Goal: Task Accomplishment & Management: Use online tool/utility

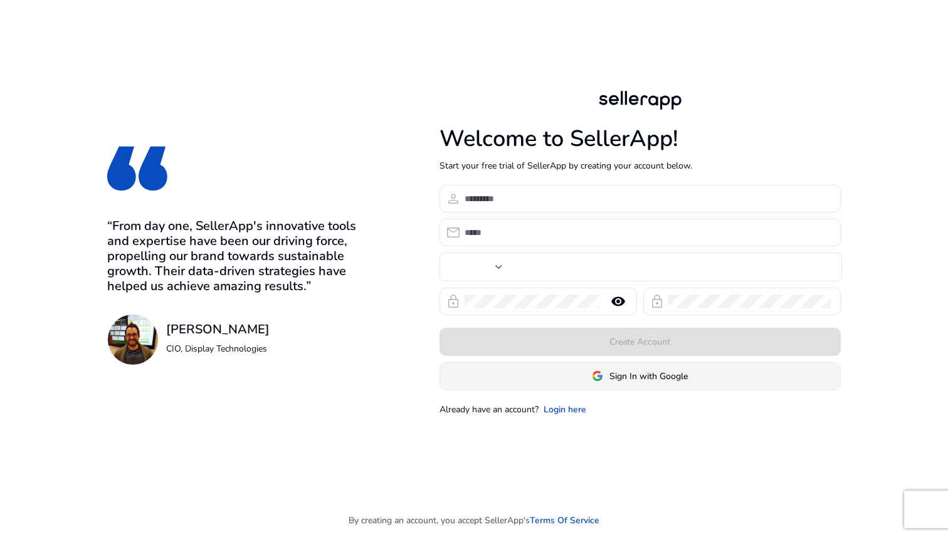
click at [590, 380] on span at bounding box center [640, 376] width 400 height 30
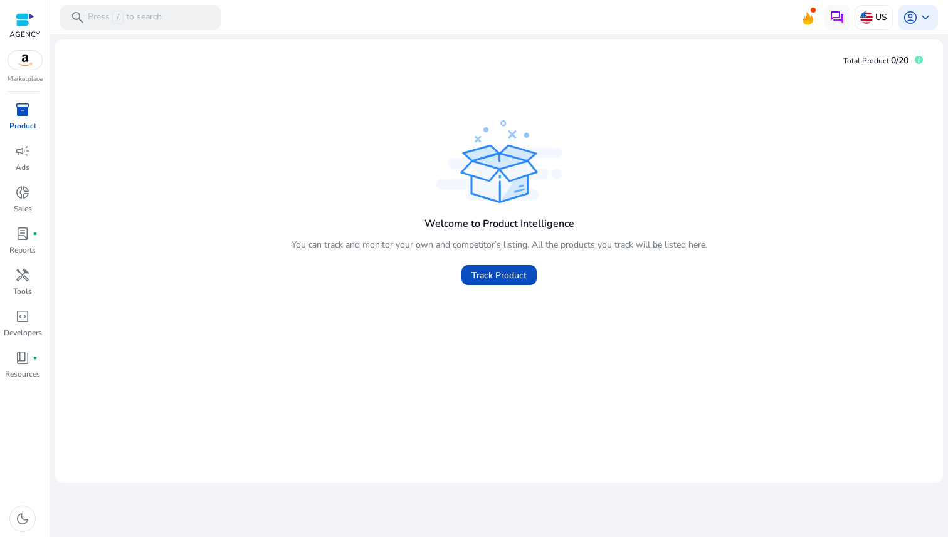
click at [26, 61] on img at bounding box center [25, 60] width 34 height 19
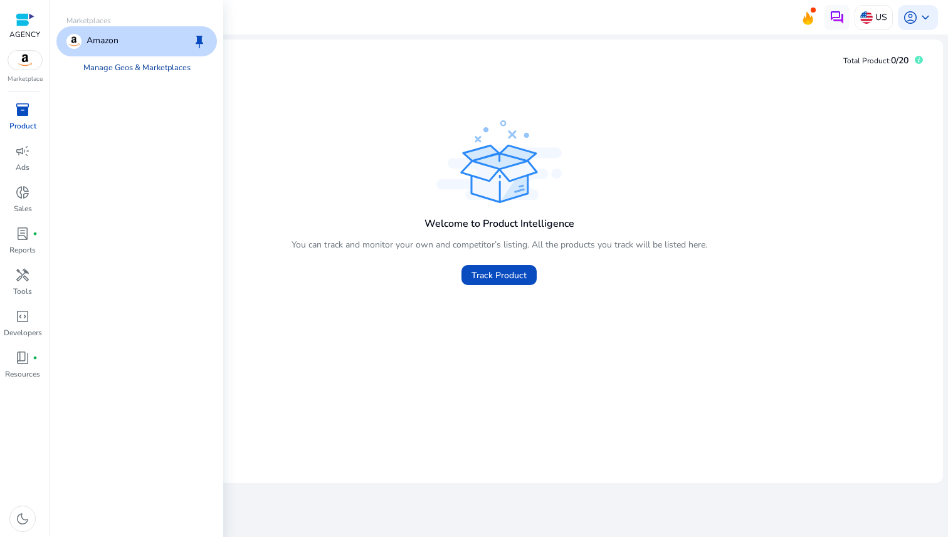
click at [132, 70] on link "Manage Geos & Marketplaces" at bounding box center [136, 67] width 127 height 23
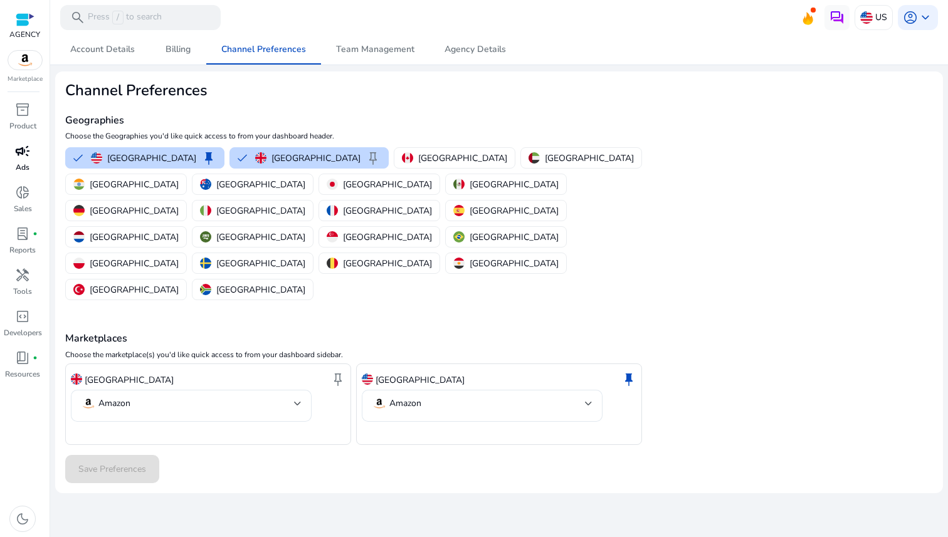
click at [31, 148] on div "campaign" at bounding box center [22, 151] width 35 height 20
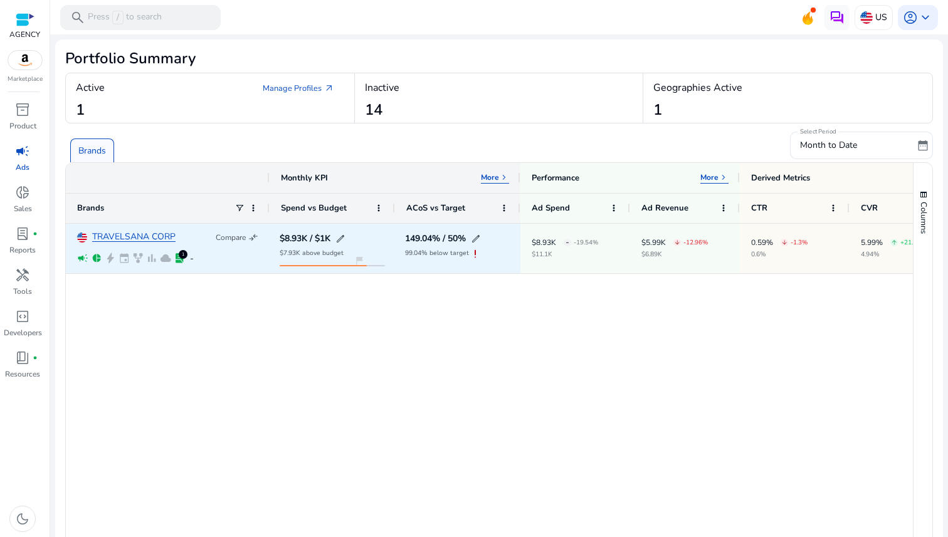
click at [474, 254] on span "exclamation" at bounding box center [475, 254] width 13 height 13
drag, startPoint x: 473, startPoint y: 254, endPoint x: 463, endPoint y: 255, distance: 10.7
click at [473, 254] on span "exclamation" at bounding box center [475, 254] width 13 height 13
click at [479, 236] on span "edit" at bounding box center [476, 239] width 10 height 10
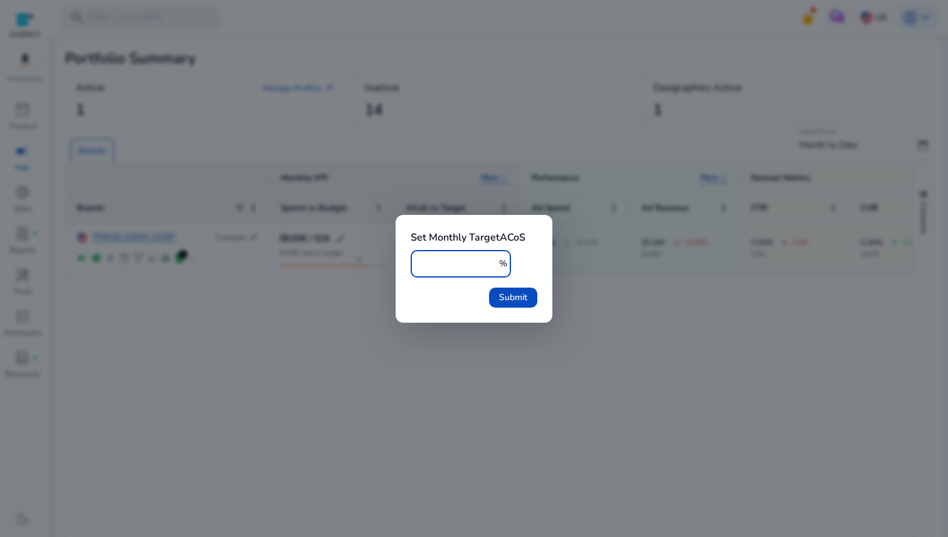
drag, startPoint x: 435, startPoint y: 262, endPoint x: 411, endPoint y: 262, distance: 23.2
click at [411, 262] on div "** %" at bounding box center [461, 264] width 100 height 28
type input "***"
click at [488, 288] on div "Submit" at bounding box center [474, 293] width 127 height 30
click at [510, 300] on span "Submit" at bounding box center [513, 297] width 28 height 13
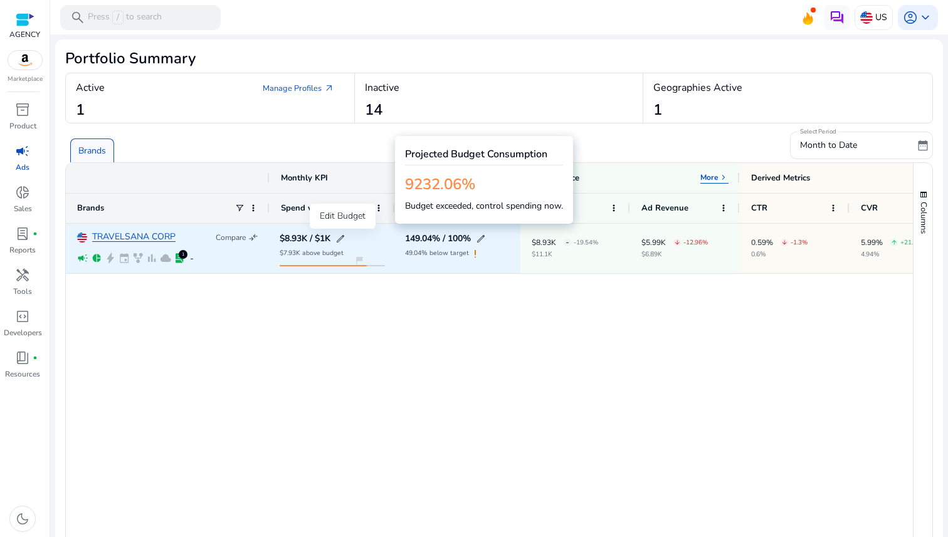
click at [343, 240] on span "edit" at bounding box center [340, 239] width 10 height 10
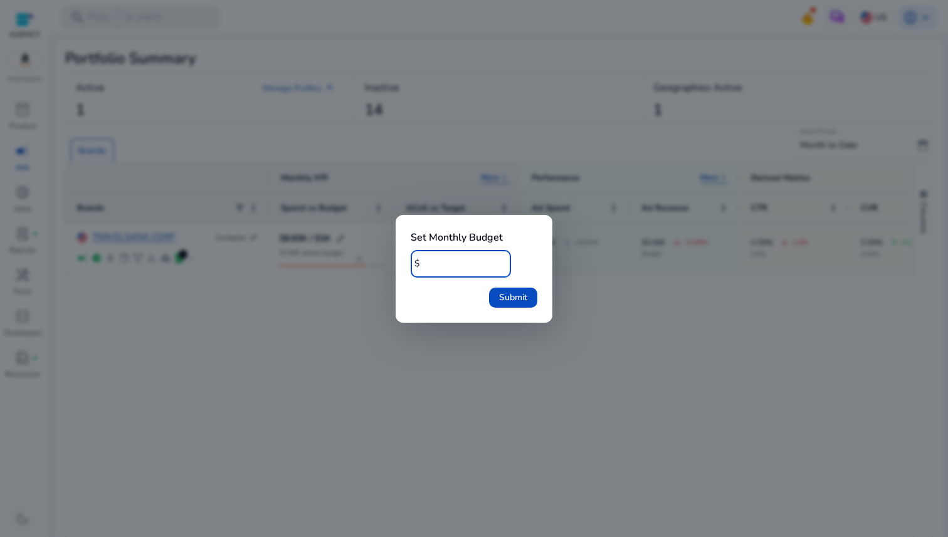
drag, startPoint x: 458, startPoint y: 262, endPoint x: 421, endPoint y: 261, distance: 36.4
click at [421, 261] on div "$ ****" at bounding box center [456, 264] width 90 height 28
type input "*****"
click at [524, 305] on span "submit" at bounding box center [513, 298] width 48 height 30
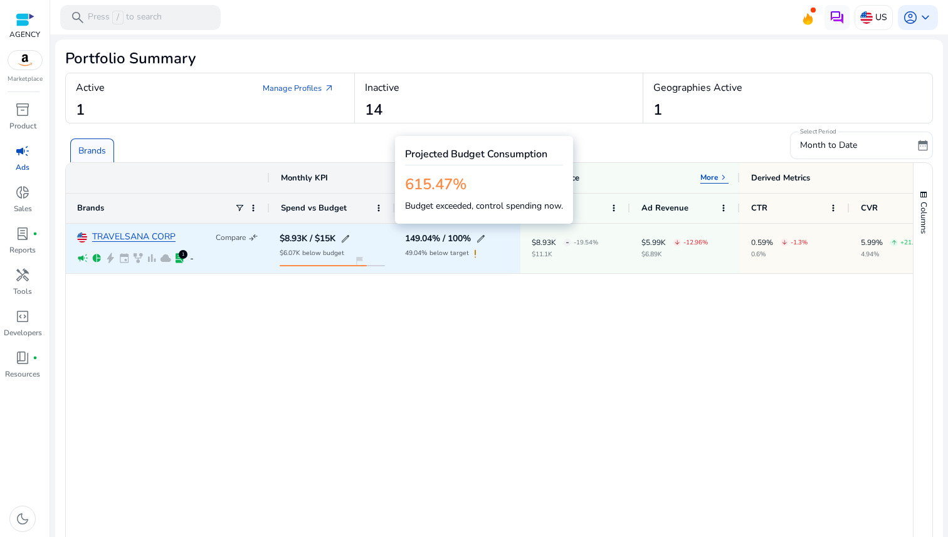
click at [343, 266] on div "flag_2" at bounding box center [319, 265] width 79 height 1
click at [334, 266] on div "$8.93K / $15K edit $6.07K below budget flag_2" at bounding box center [332, 249] width 125 height 50
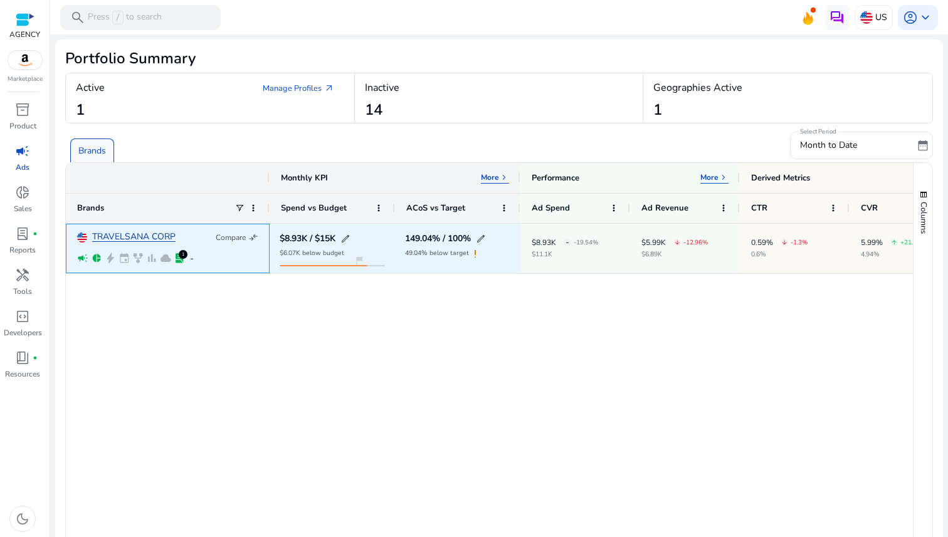
click at [144, 233] on link "TRAVELSANA CORP" at bounding box center [133, 237] width 83 height 9
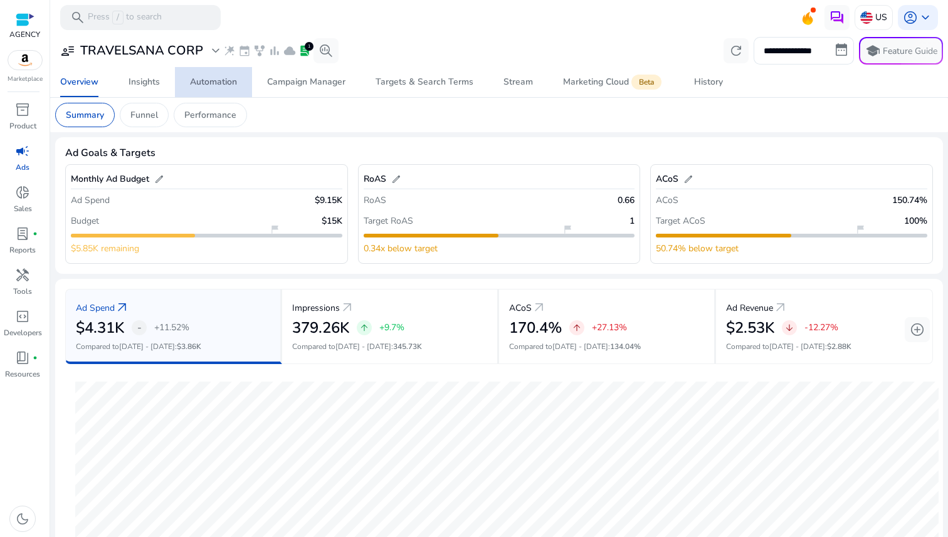
click at [211, 87] on div "Automation" at bounding box center [213, 82] width 47 height 9
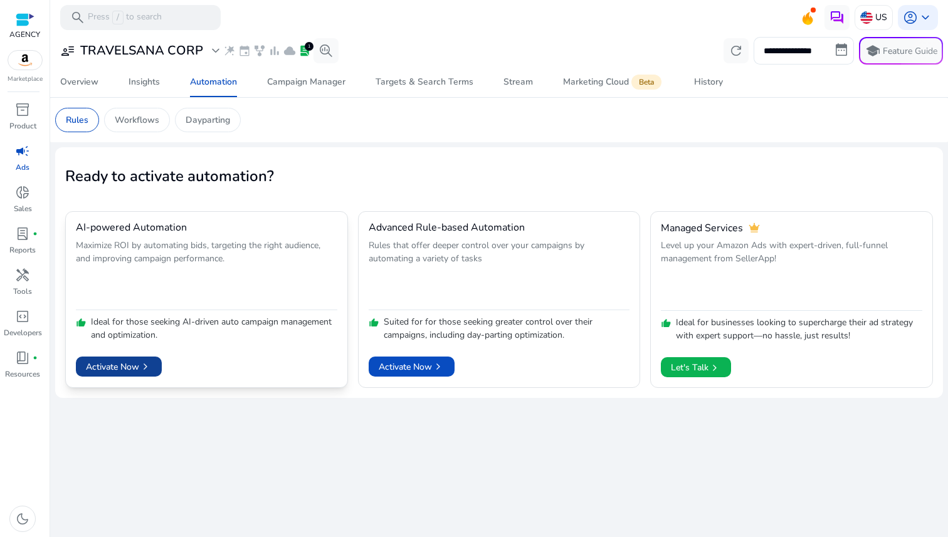
click at [117, 371] on span "Activate Now chevron_right" at bounding box center [119, 367] width 66 height 13
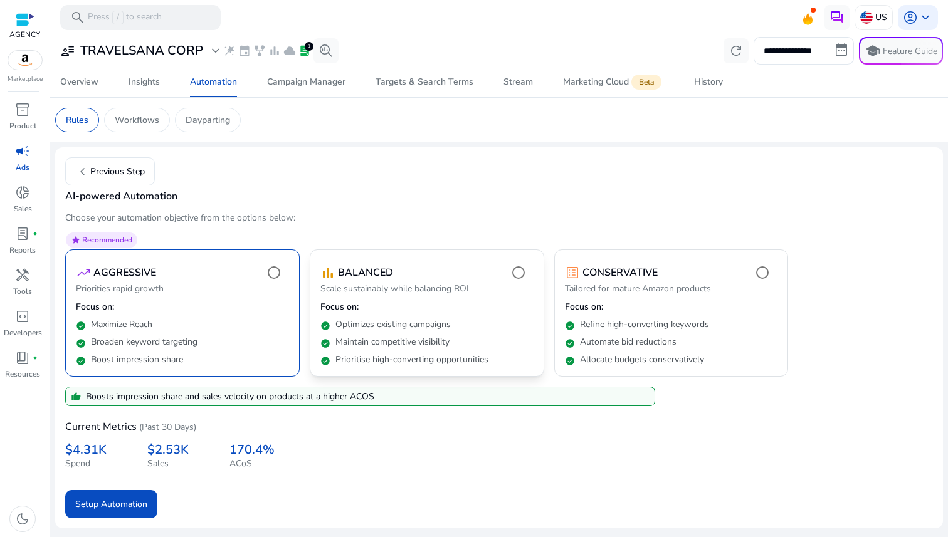
click at [466, 313] on p "Focus on:" at bounding box center [426, 307] width 213 height 13
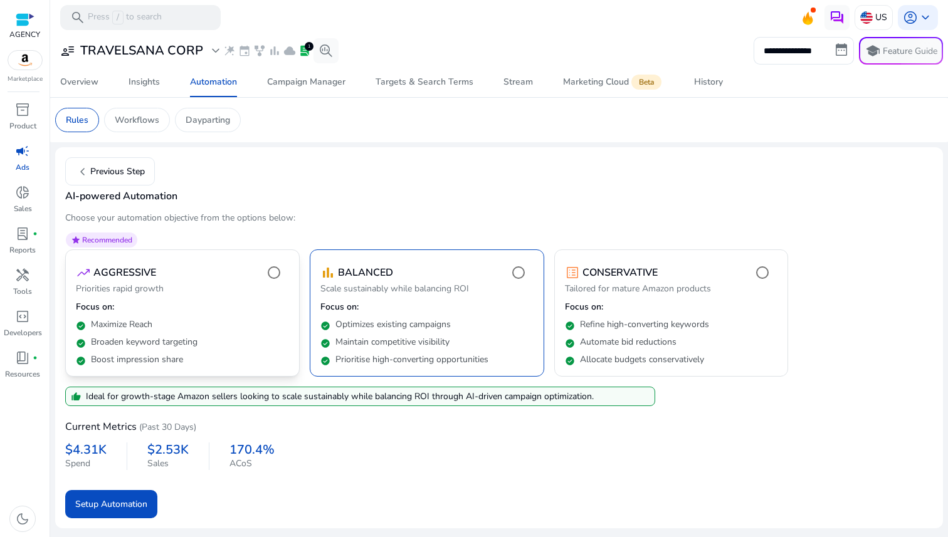
click at [234, 332] on div "check_circle Broaden keyword targeting" at bounding box center [182, 340] width 213 height 18
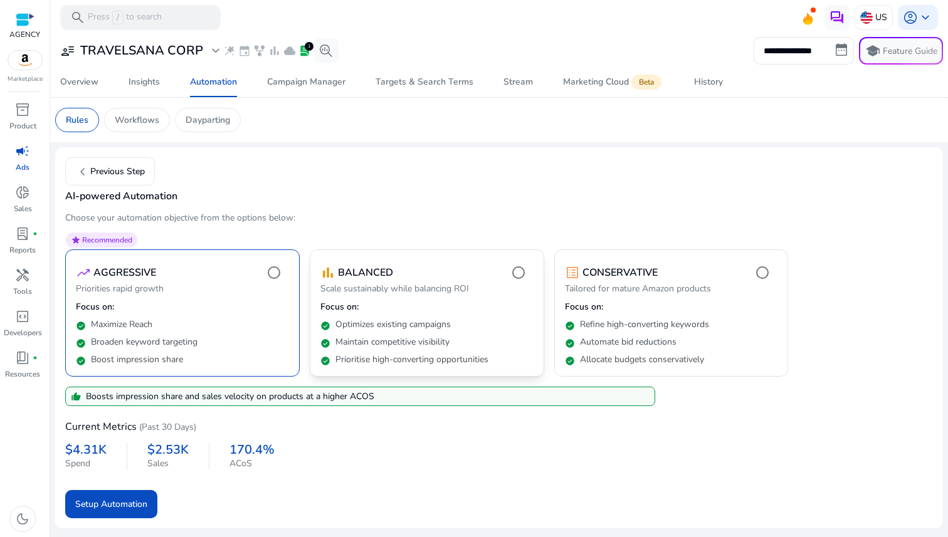
click at [441, 322] on p "Optimizes existing campaigns" at bounding box center [392, 325] width 115 height 13
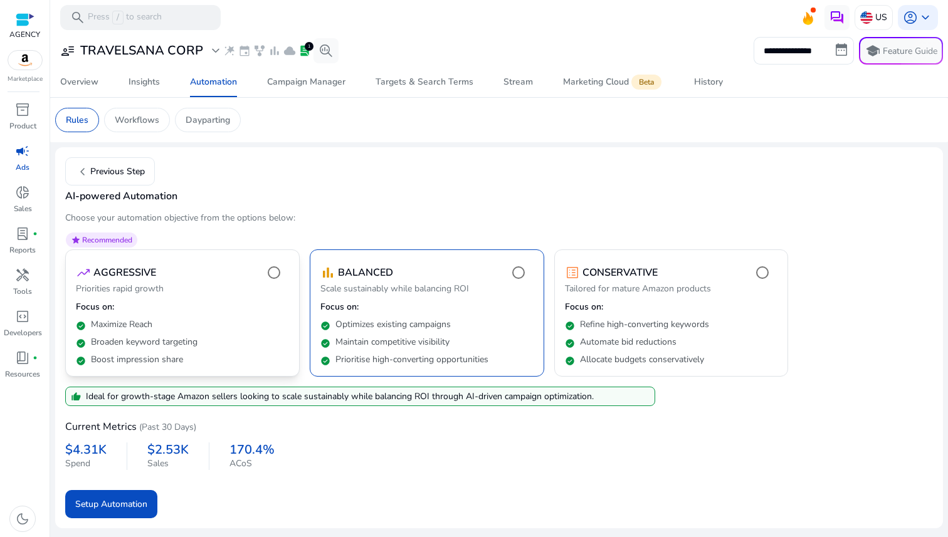
click at [263, 333] on div "check_circle Broaden keyword targeting" at bounding box center [182, 340] width 213 height 18
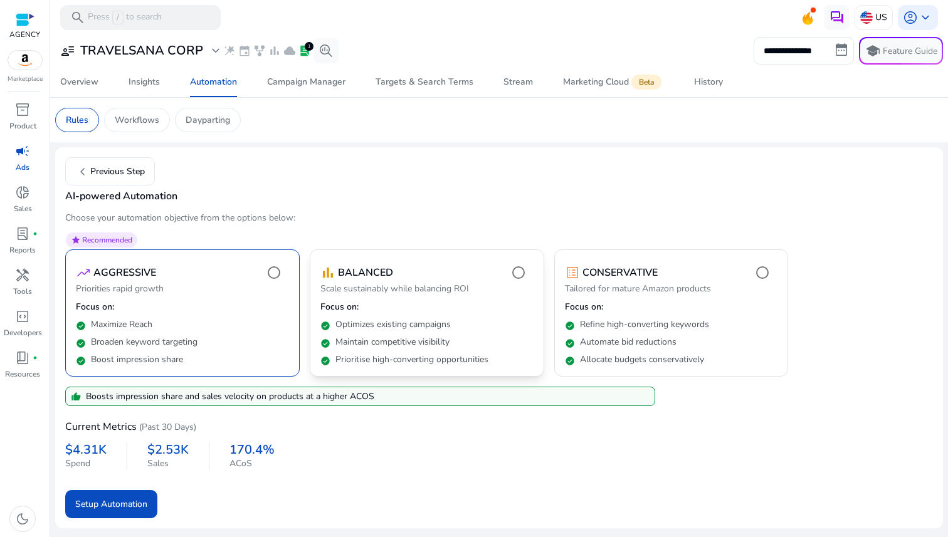
click at [435, 325] on p "Optimizes existing campaigns" at bounding box center [392, 325] width 115 height 13
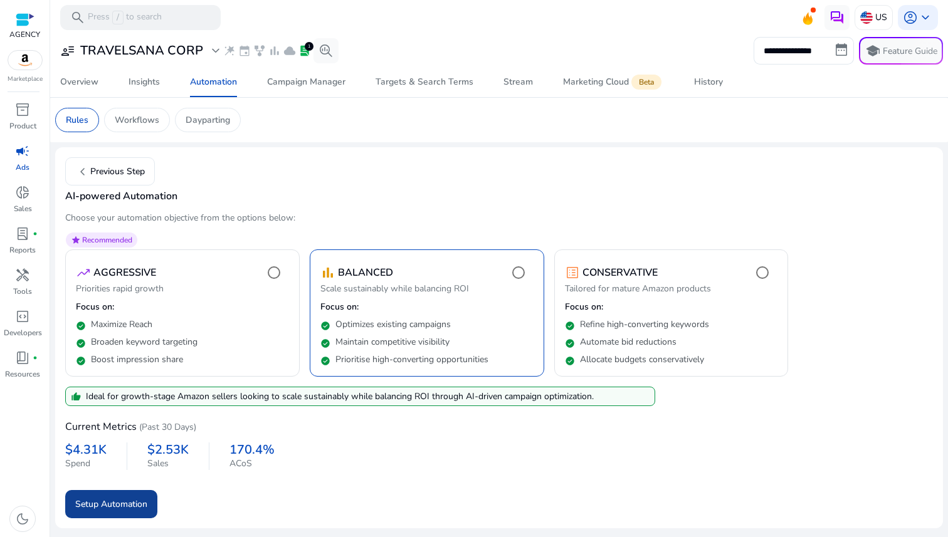
click at [140, 505] on span "Setup Automation" at bounding box center [111, 504] width 72 height 13
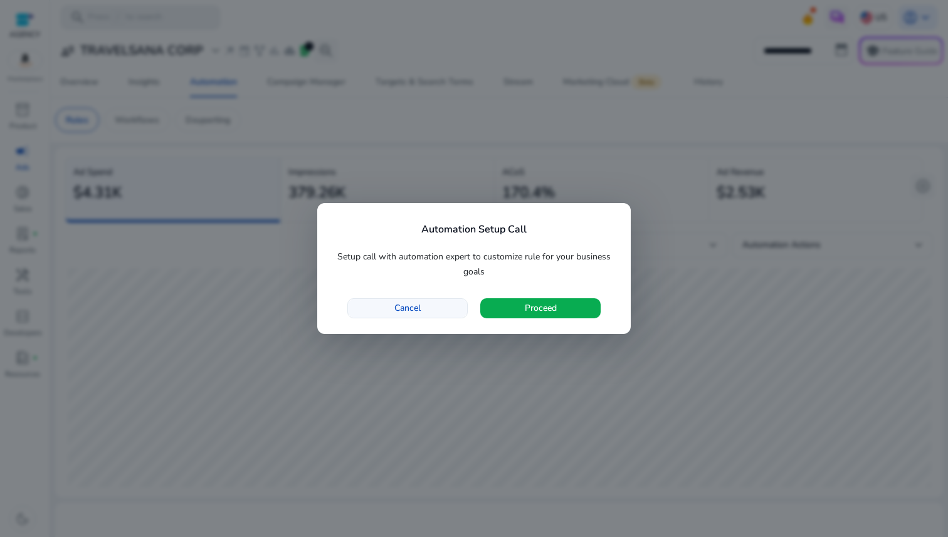
click at [440, 310] on span "button" at bounding box center [407, 308] width 119 height 30
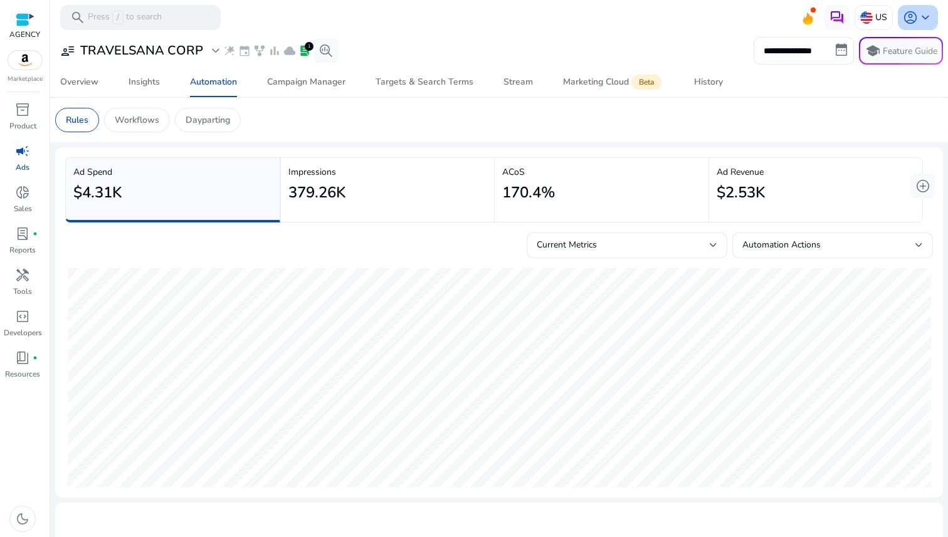
click at [907, 22] on span "account_circle" at bounding box center [910, 17] width 15 height 15
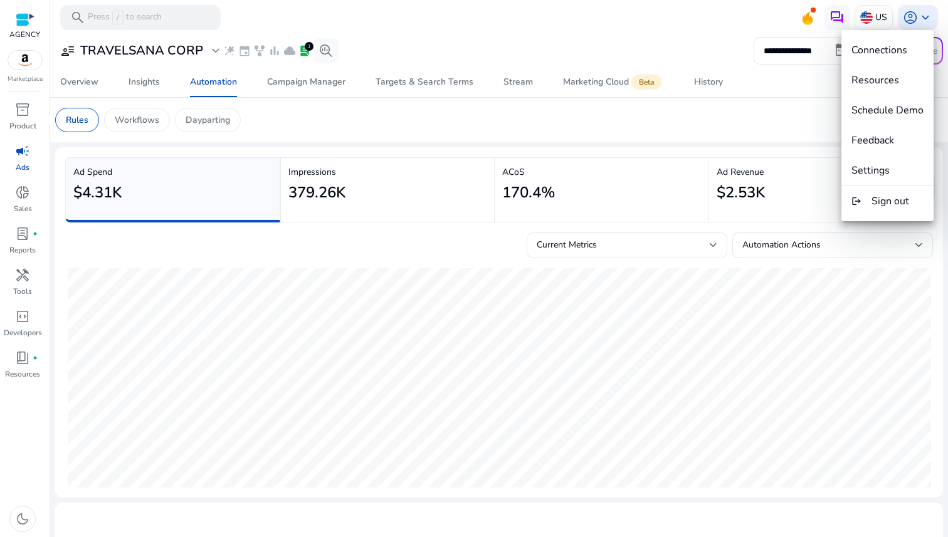
click at [908, 21] on div at bounding box center [474, 268] width 948 height 537
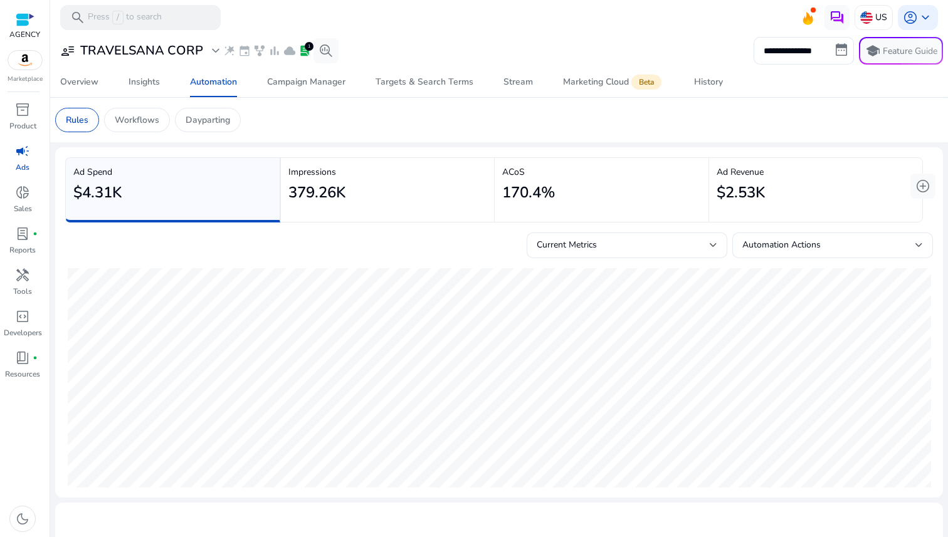
click at [362, 186] on div "379.26K" at bounding box center [387, 193] width 199 height 28
click at [183, 193] on div "$4.31K" at bounding box center [172, 193] width 198 height 28
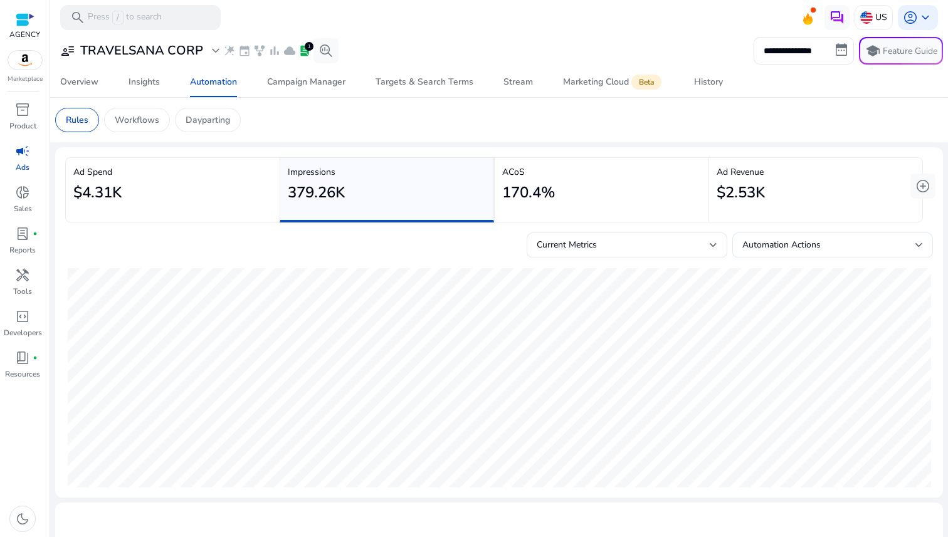
scroll to position [241, 0]
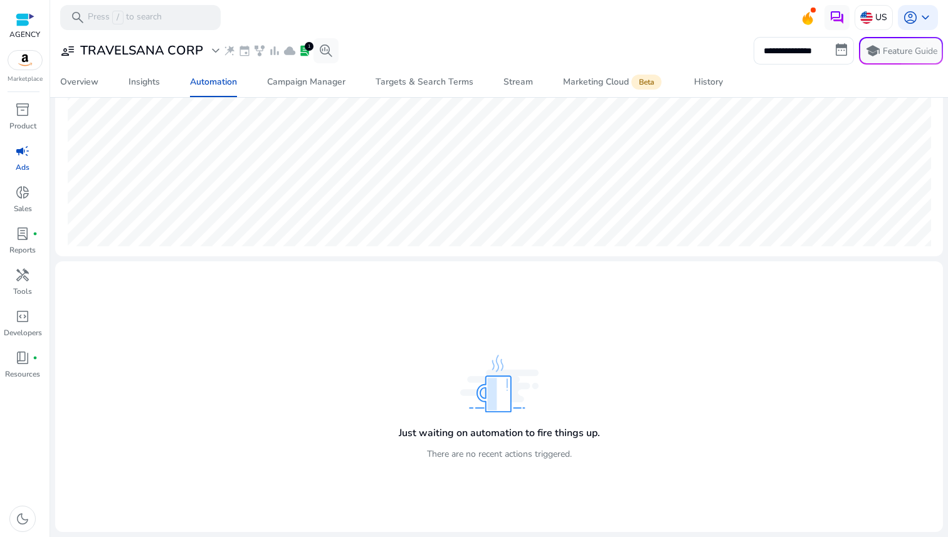
click at [455, 446] on div "Just waiting on automation to fire things up. There are no recent actions trigg…" at bounding box center [499, 443] width 201 height 56
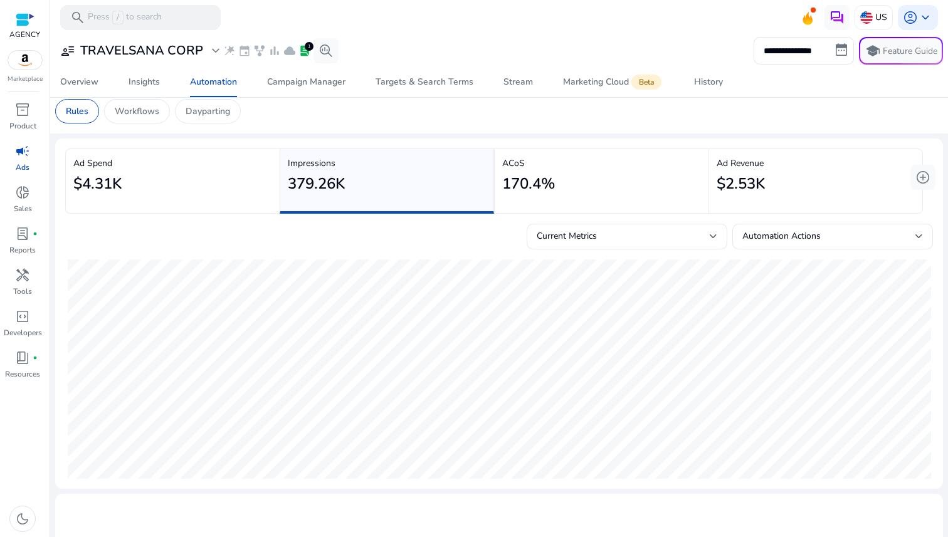
scroll to position [0, 0]
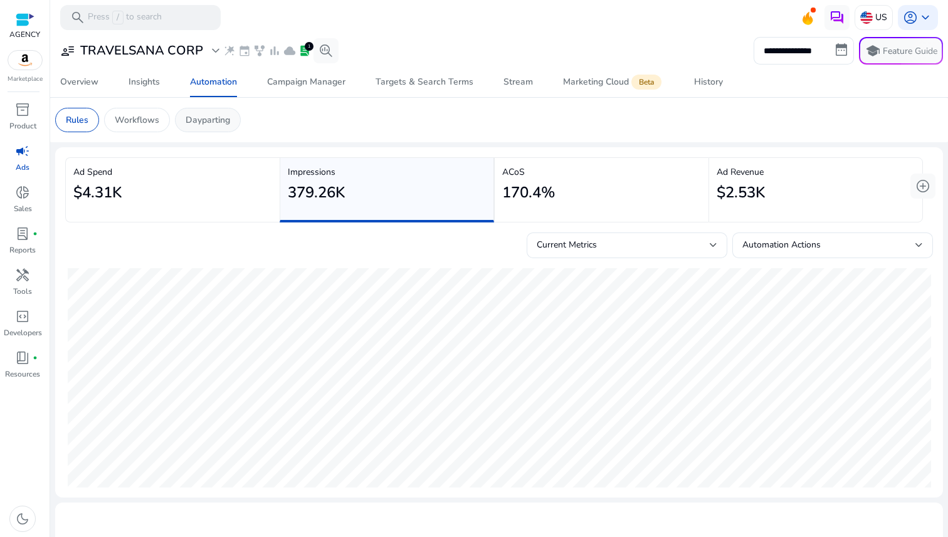
click at [209, 125] on p "Dayparting" at bounding box center [208, 119] width 45 height 13
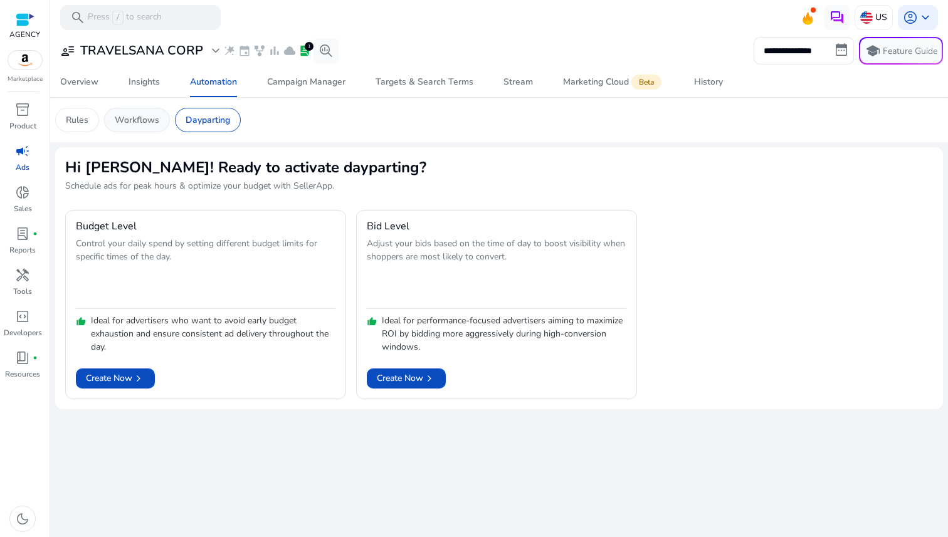
click at [147, 125] on p "Workflows" at bounding box center [137, 119] width 45 height 13
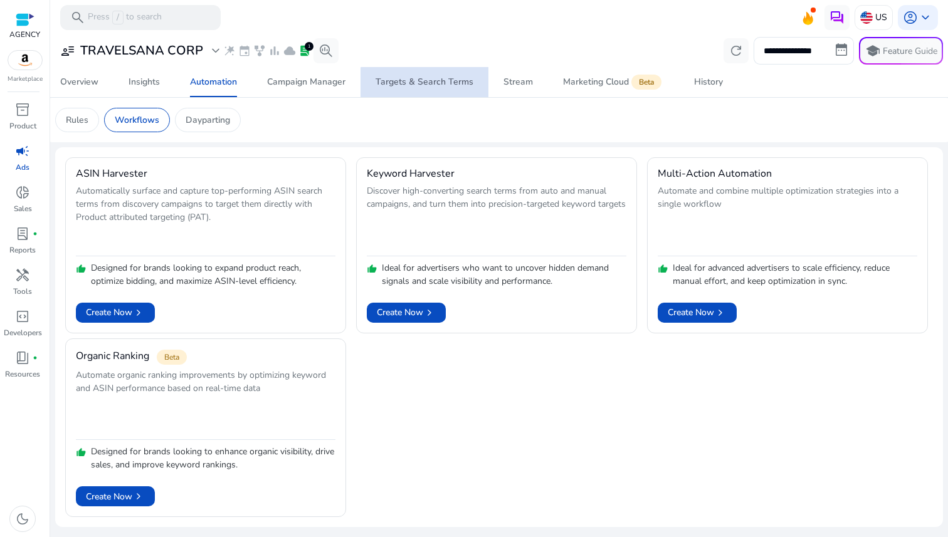
click at [428, 84] on div "Targets & Search Terms" at bounding box center [425, 82] width 98 height 9
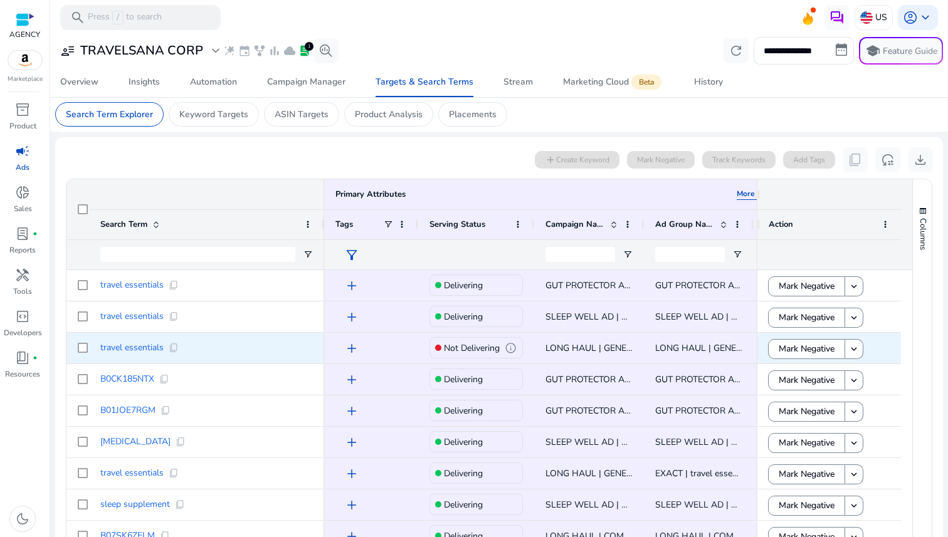
scroll to position [356, 0]
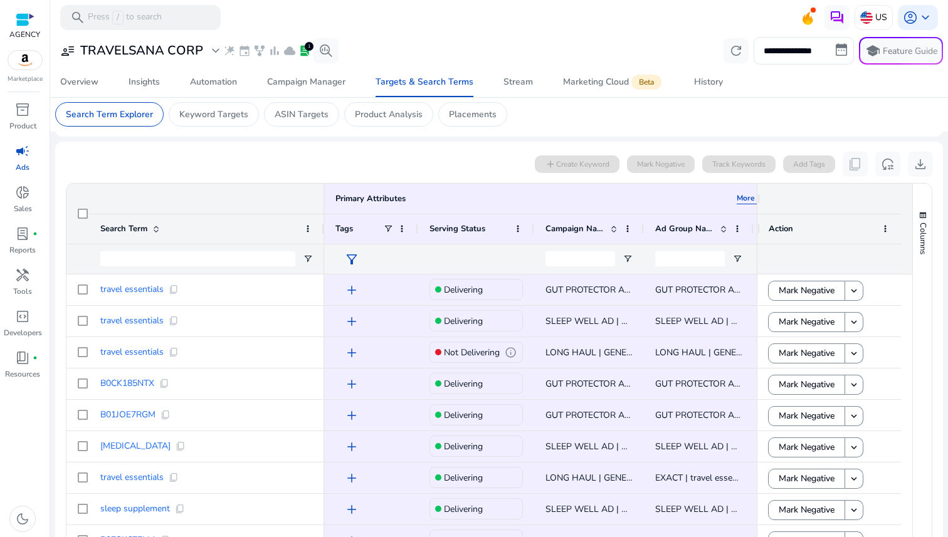
drag, startPoint x: 754, startPoint y: 193, endPoint x: 806, endPoint y: 194, distance: 52.7
click at [806, 194] on div at bounding box center [829, 199] width 144 height 30
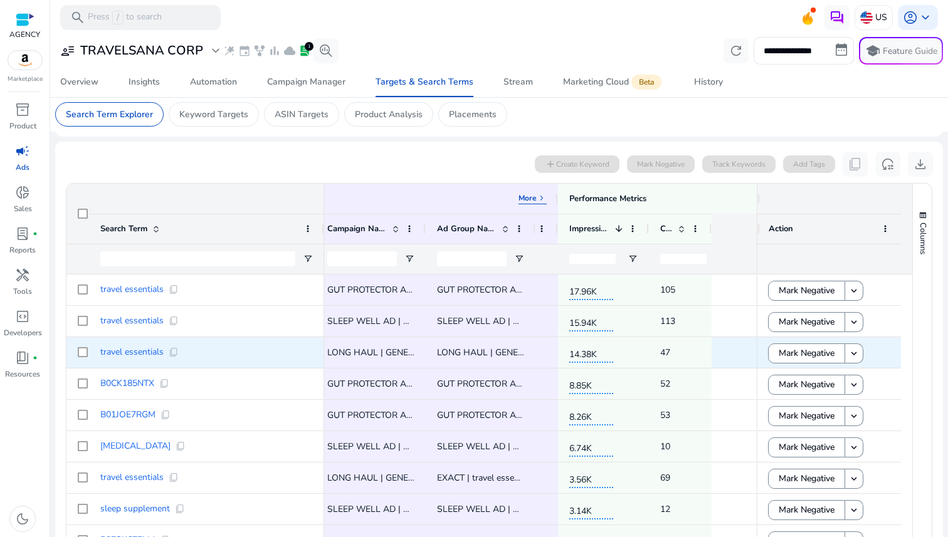
scroll to position [0, 0]
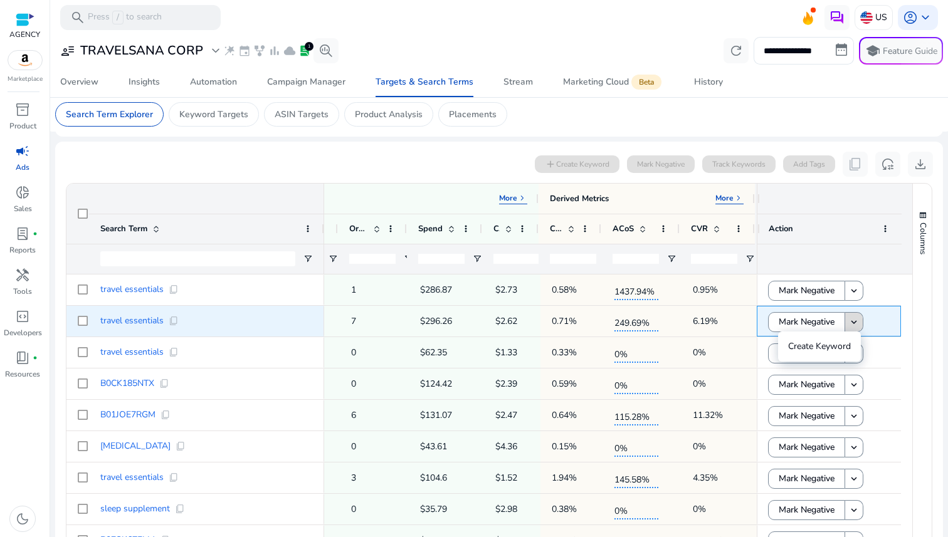
click at [852, 323] on mat-icon "keyboard_arrow_down" at bounding box center [853, 322] width 11 height 11
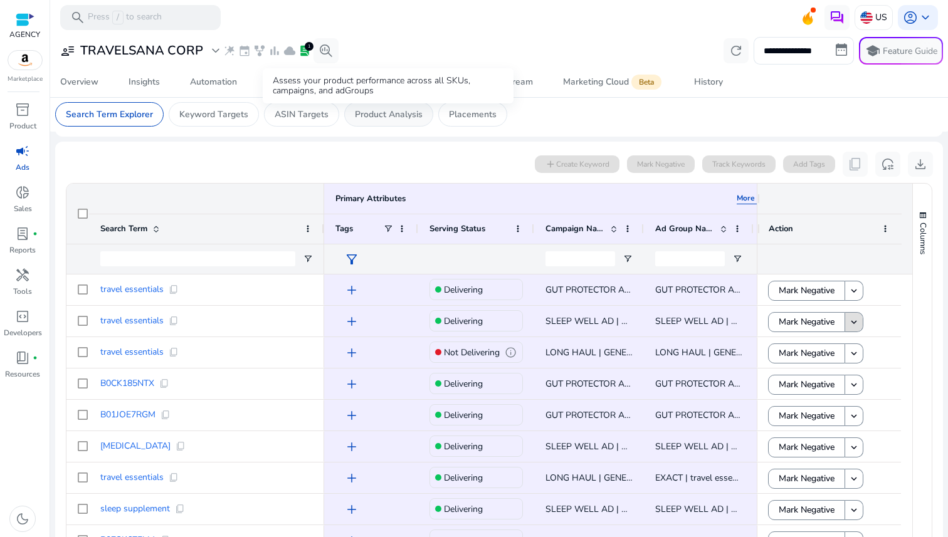
click at [401, 120] on p "Product Analysis" at bounding box center [389, 114] width 68 height 13
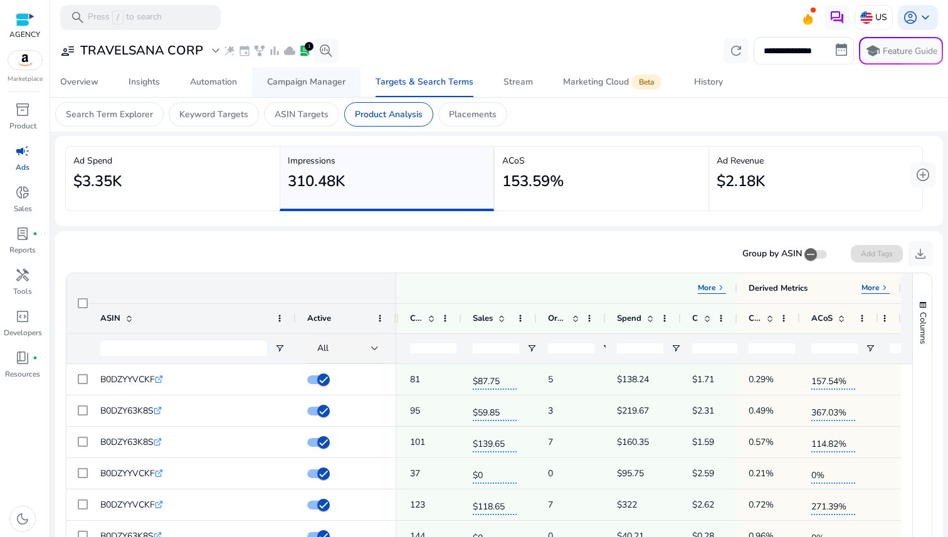
click at [330, 72] on span "Campaign Manager" at bounding box center [306, 82] width 78 height 30
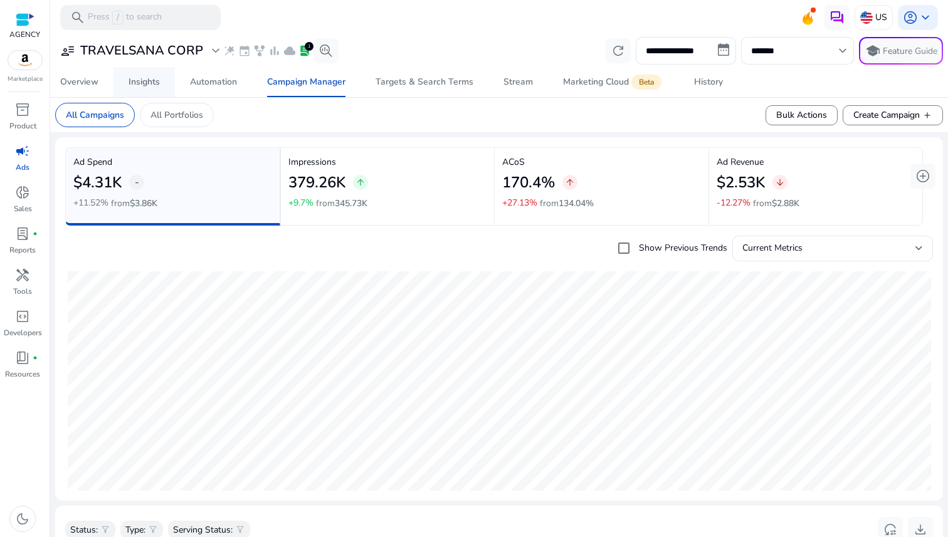
click at [169, 80] on link "Insights" at bounding box center [143, 82] width 61 height 30
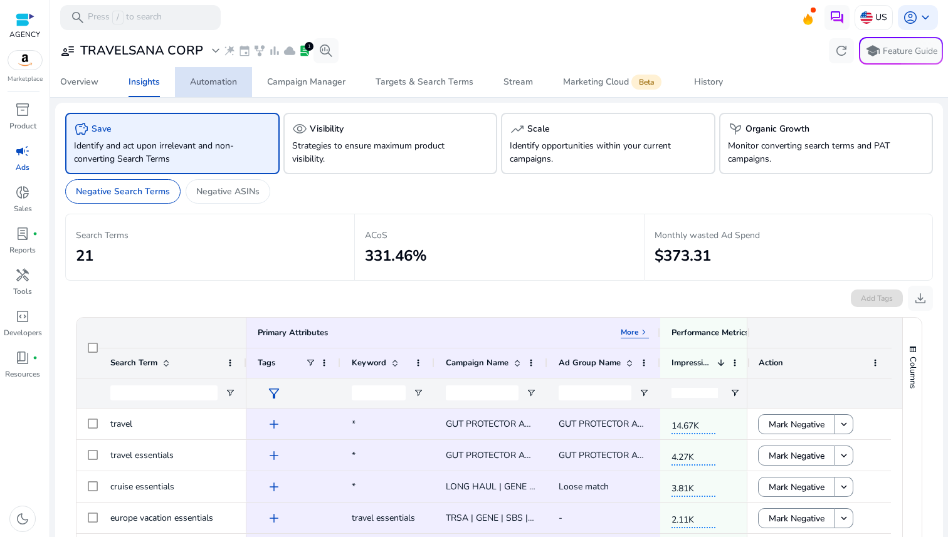
click at [225, 92] on span "Automation" at bounding box center [213, 82] width 47 height 30
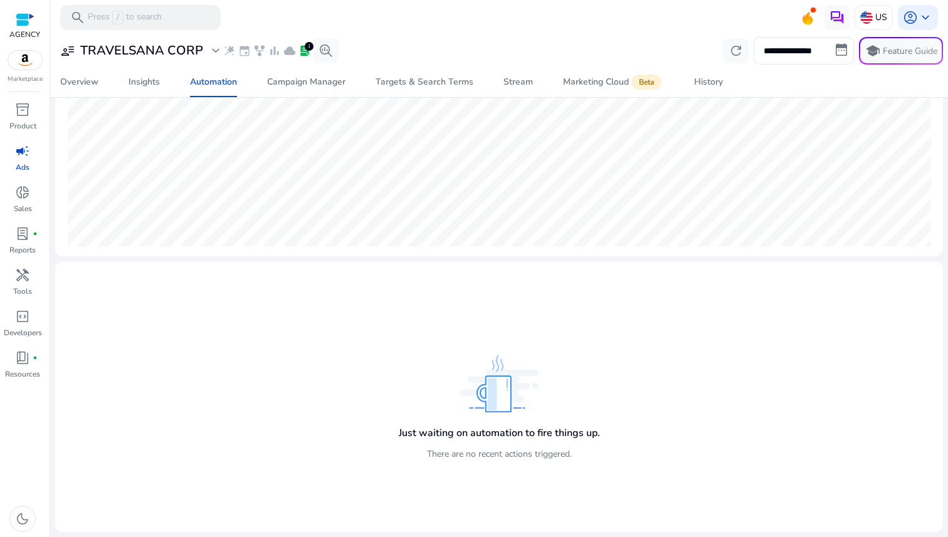
click at [517, 400] on img at bounding box center [499, 384] width 78 height 58
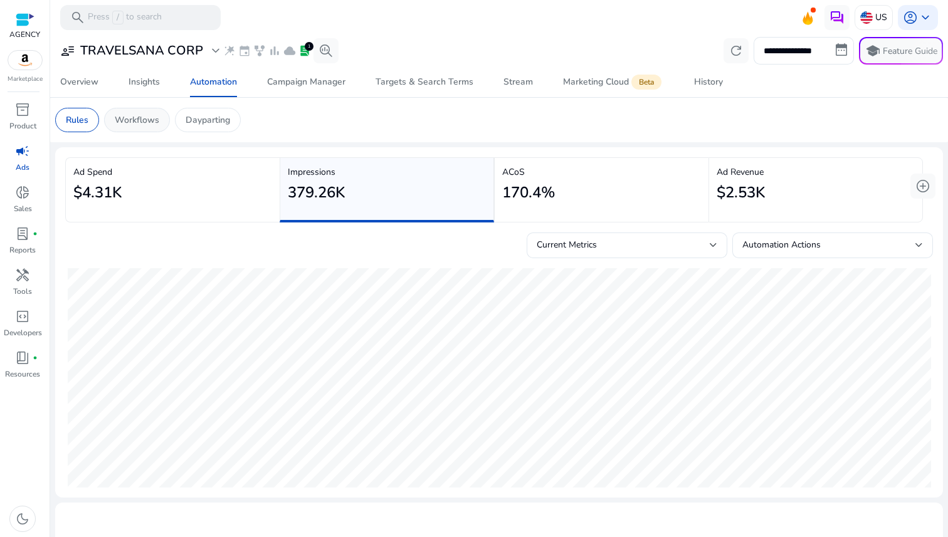
click at [151, 130] on div "Workflows" at bounding box center [137, 120] width 66 height 24
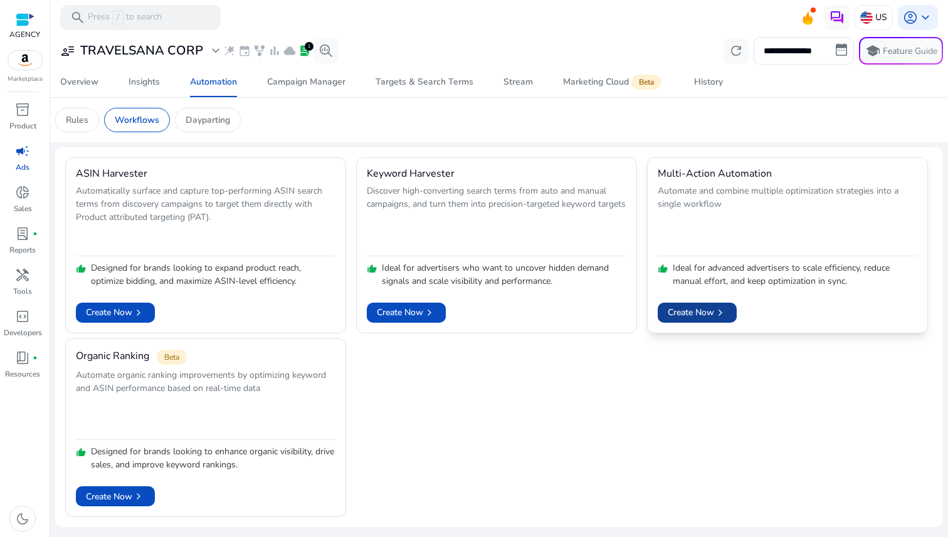
click at [660, 320] on span at bounding box center [697, 313] width 79 height 30
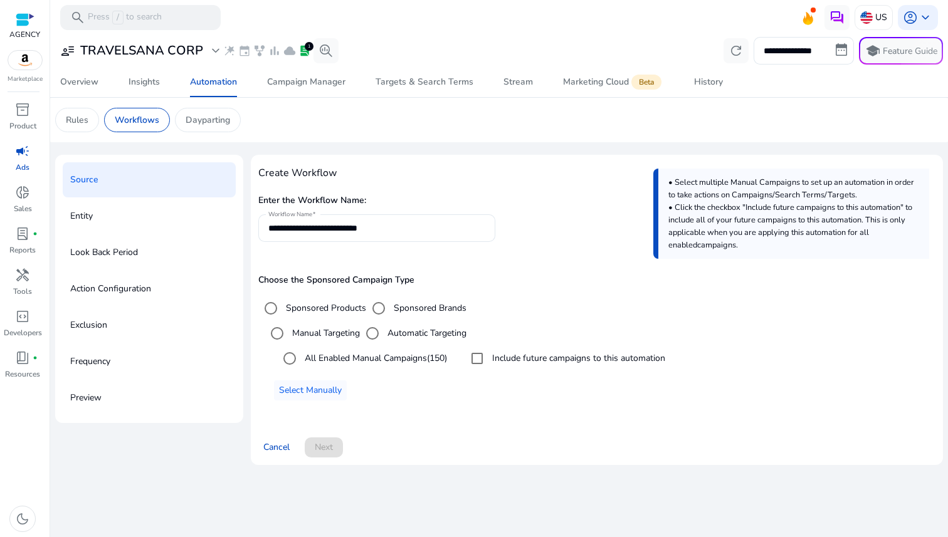
click at [329, 389] on span "Select Manually" at bounding box center [310, 390] width 63 height 13
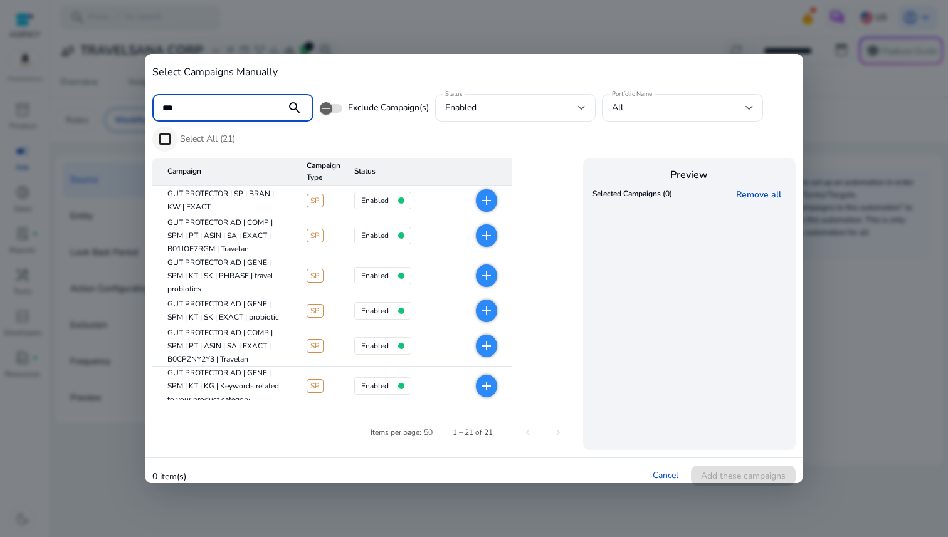
type input "***"
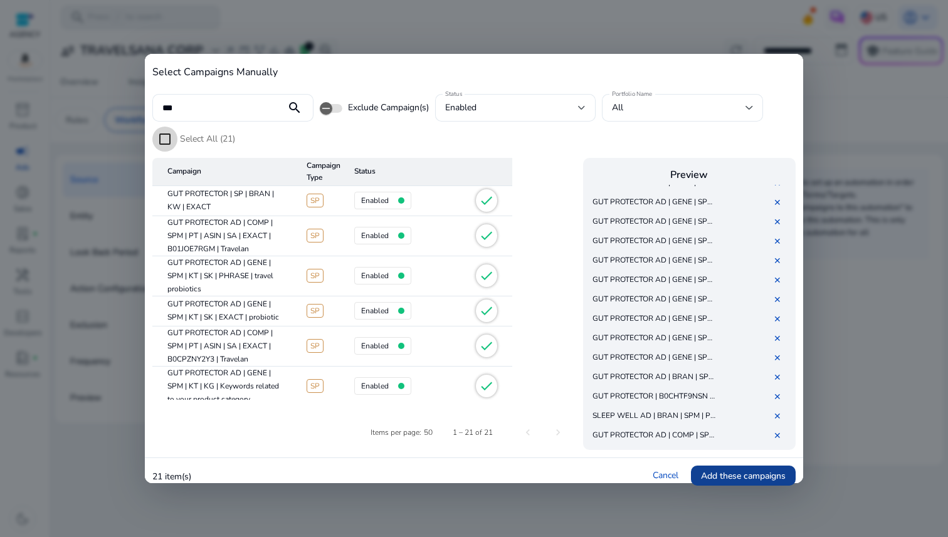
scroll to position [167, 0]
click at [740, 477] on span "Add these campaigns" at bounding box center [743, 476] width 85 height 13
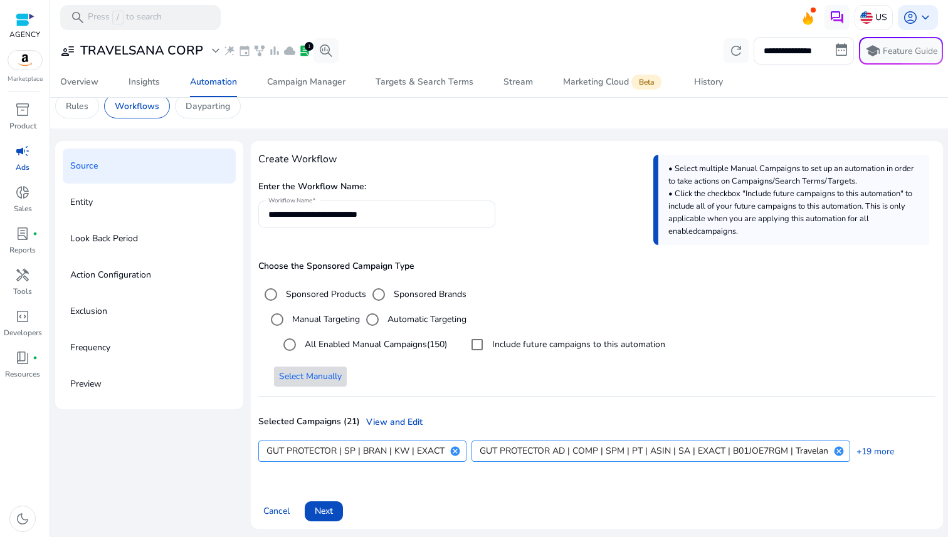
scroll to position [16, 0]
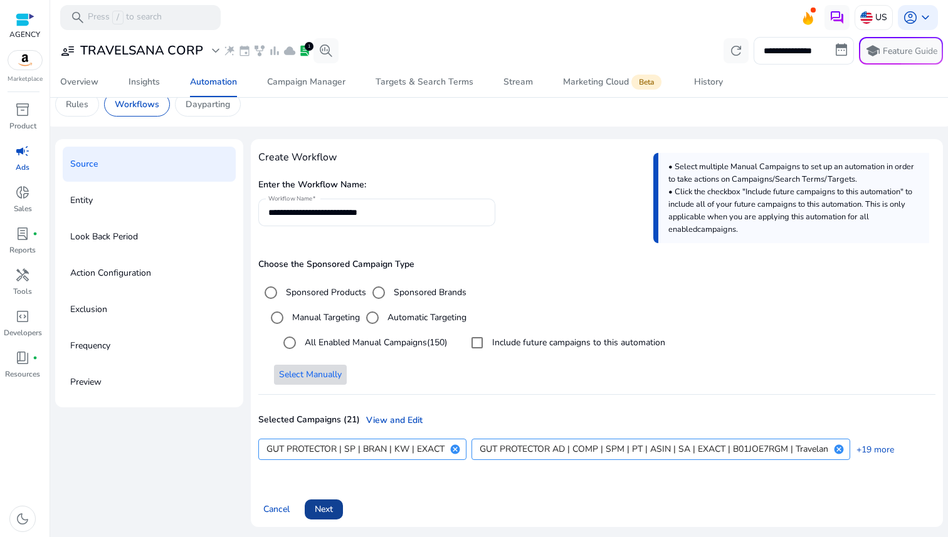
click at [337, 511] on span at bounding box center [324, 510] width 38 height 30
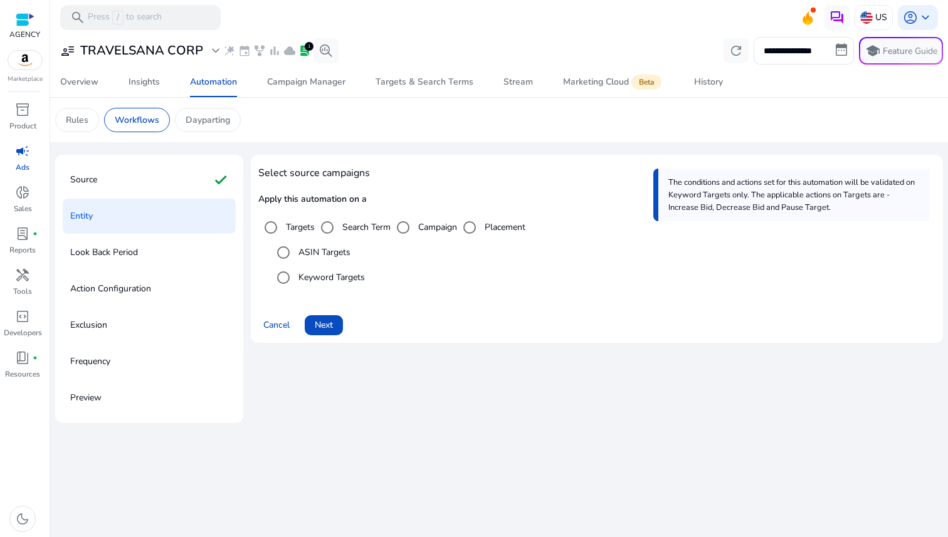
scroll to position [0, 0]
click at [354, 228] on label "Search Term" at bounding box center [365, 227] width 51 height 13
click at [330, 324] on span "Next" at bounding box center [324, 325] width 18 height 13
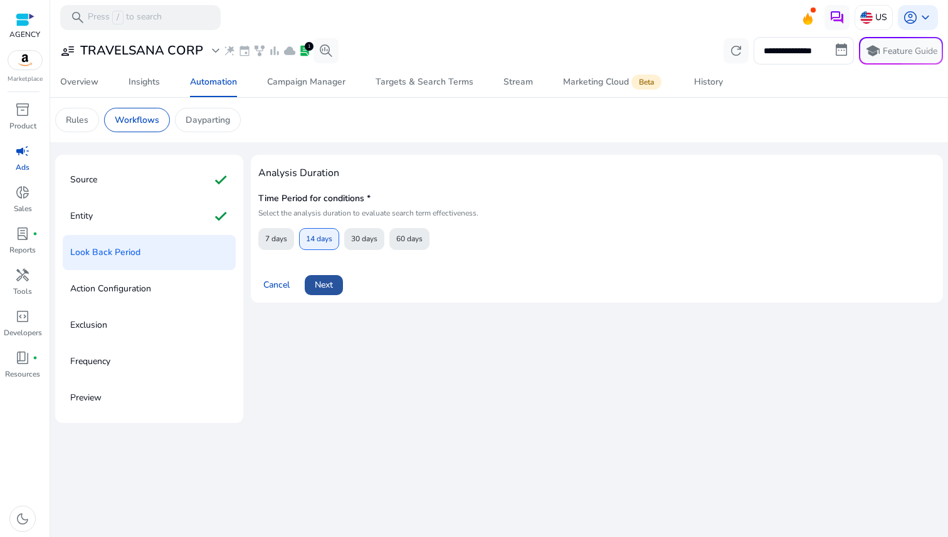
click at [333, 288] on span "Next" at bounding box center [324, 284] width 18 height 13
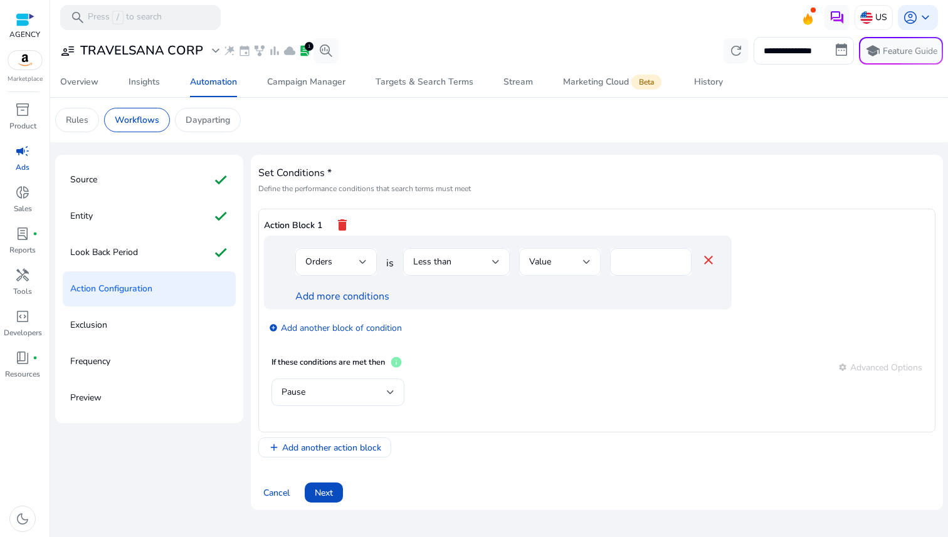
click at [579, 269] on div "Value" at bounding box center [559, 262] width 61 height 15
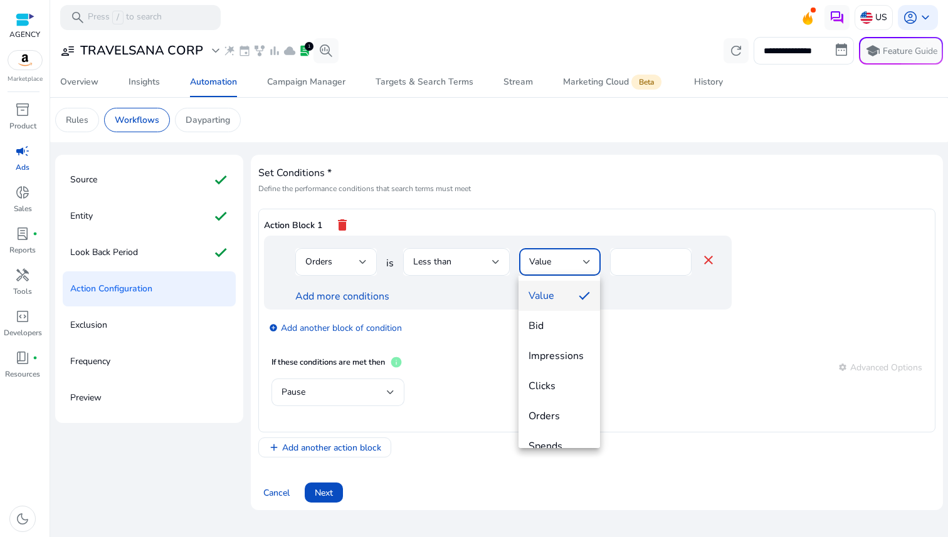
click at [580, 268] on div at bounding box center [474, 268] width 948 height 537
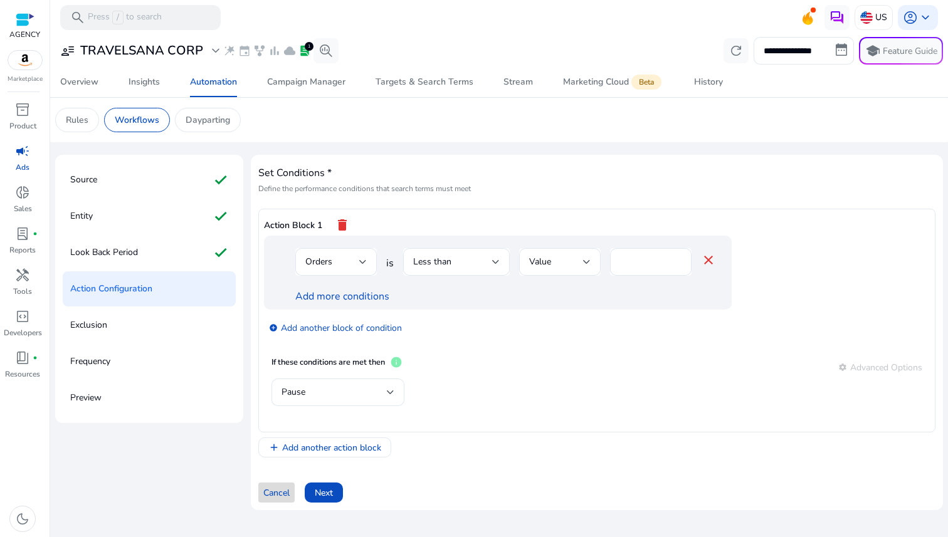
click at [277, 492] on span "Cancel" at bounding box center [276, 493] width 26 height 13
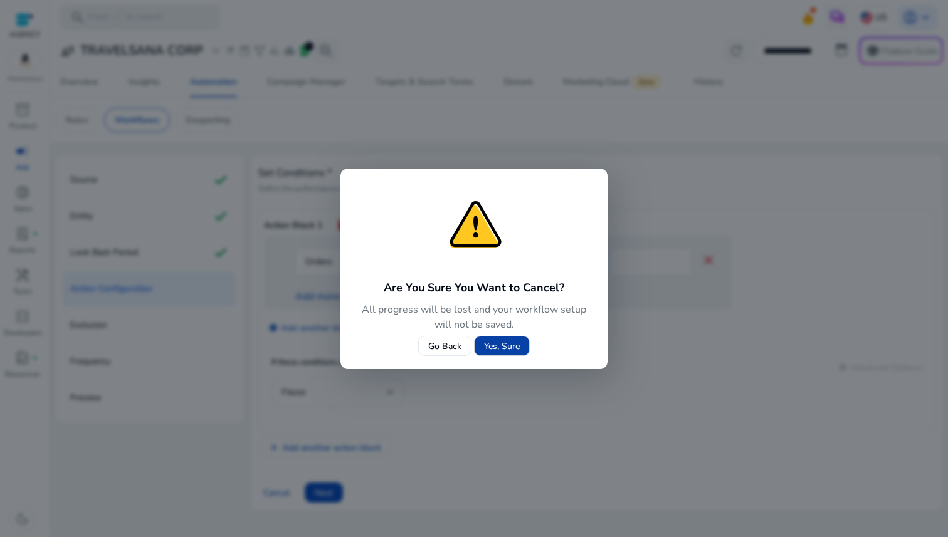
click at [499, 349] on span "Yes, Sure" at bounding box center [502, 346] width 36 height 13
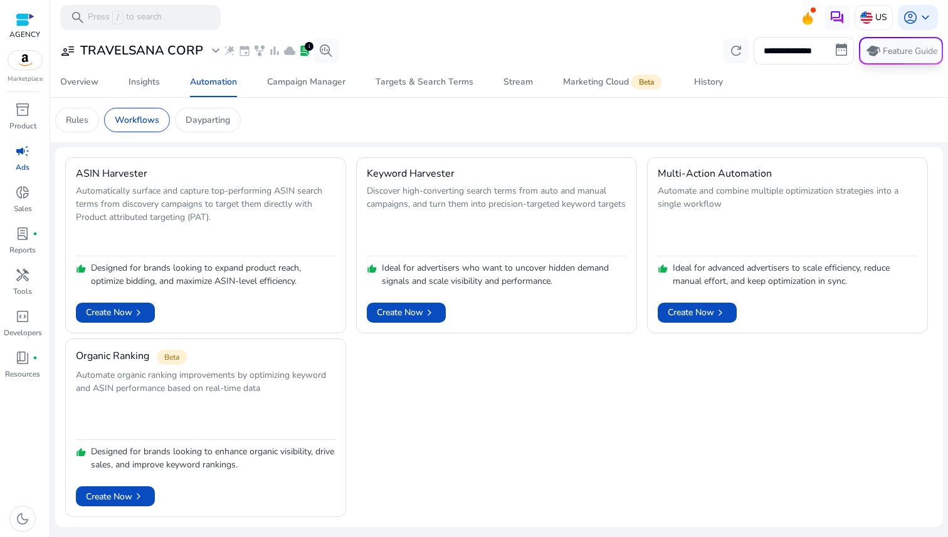
click at [906, 50] on button "school Feature Guide" at bounding box center [901, 51] width 84 height 28
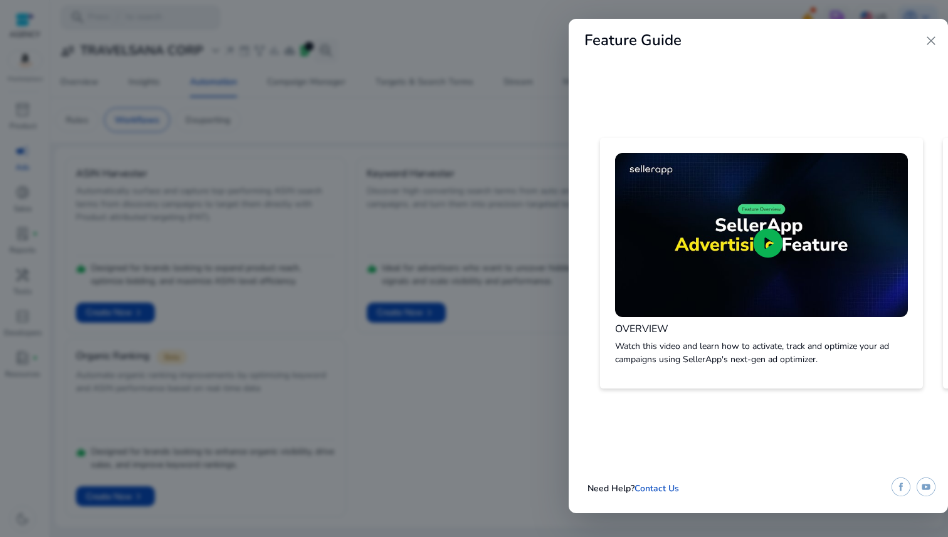
click at [531, 107] on div at bounding box center [474, 268] width 948 height 537
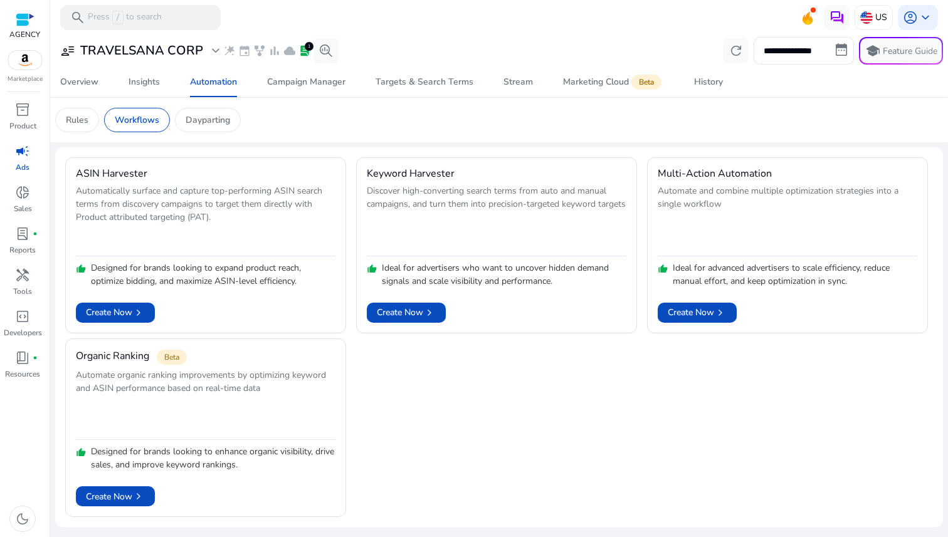
click at [24, 154] on span "campaign" at bounding box center [22, 151] width 15 height 15
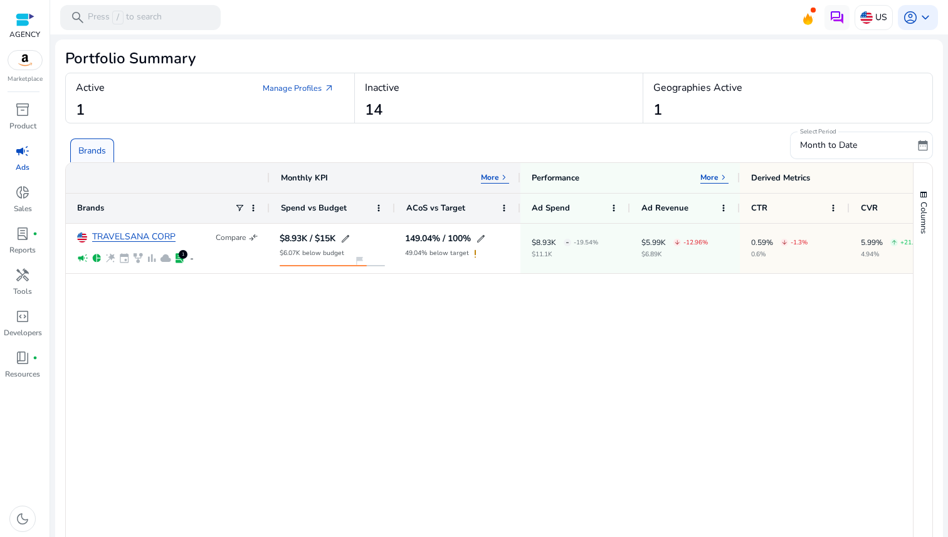
click at [145, 100] on div "Active Manage Profiles arrow_outward 1" at bounding box center [210, 98] width 289 height 50
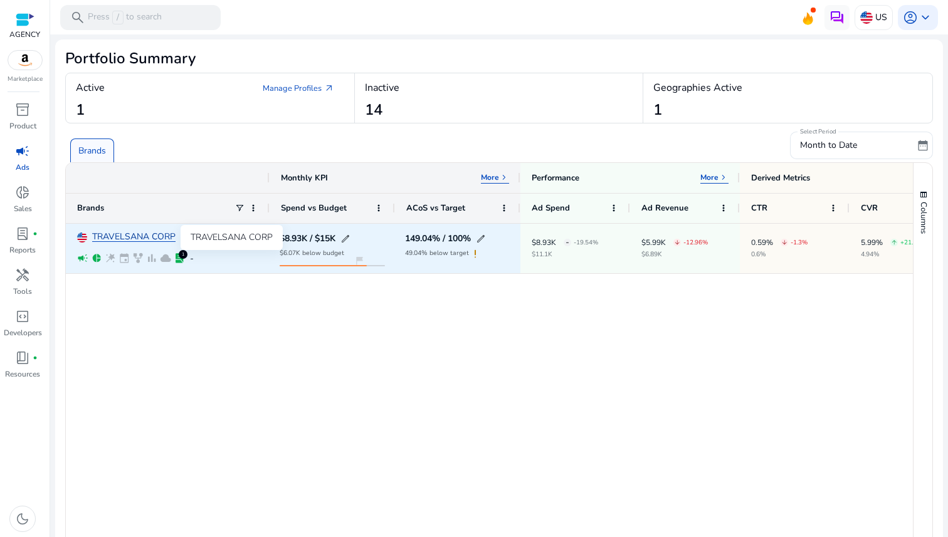
click at [156, 238] on link "TRAVELSANA CORP" at bounding box center [133, 237] width 83 height 9
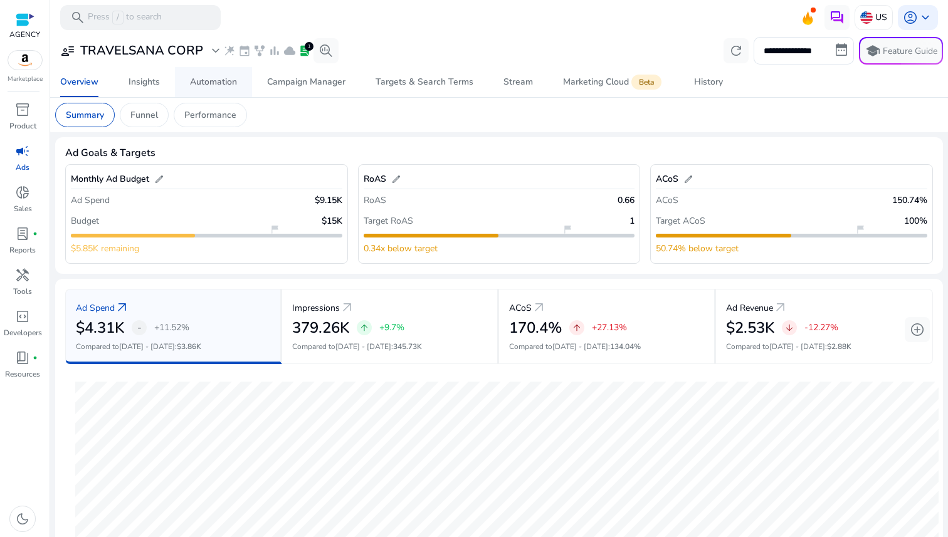
click at [219, 85] on div "Automation" at bounding box center [213, 82] width 47 height 9
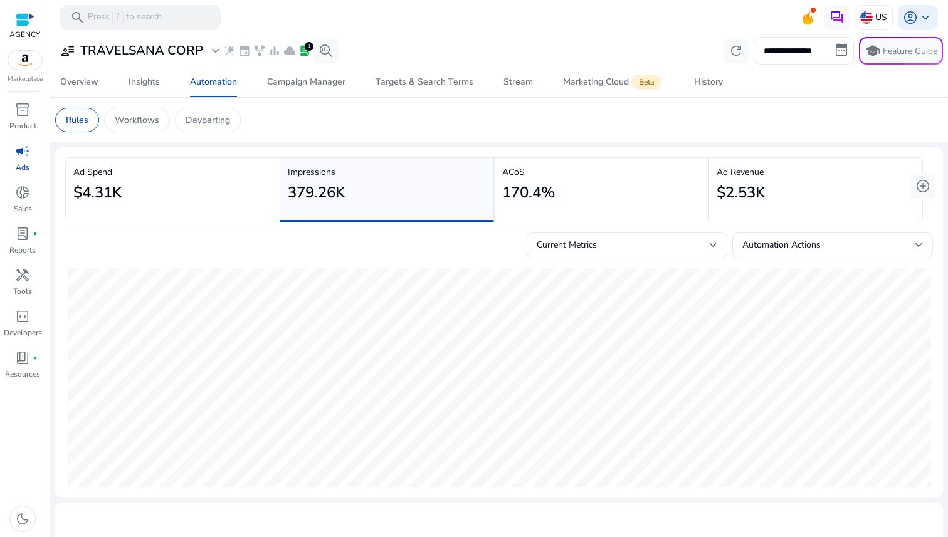
click at [623, 183] on div "170.4%" at bounding box center [601, 193] width 199 height 28
click at [465, 188] on div "379.26K" at bounding box center [386, 193] width 198 height 28
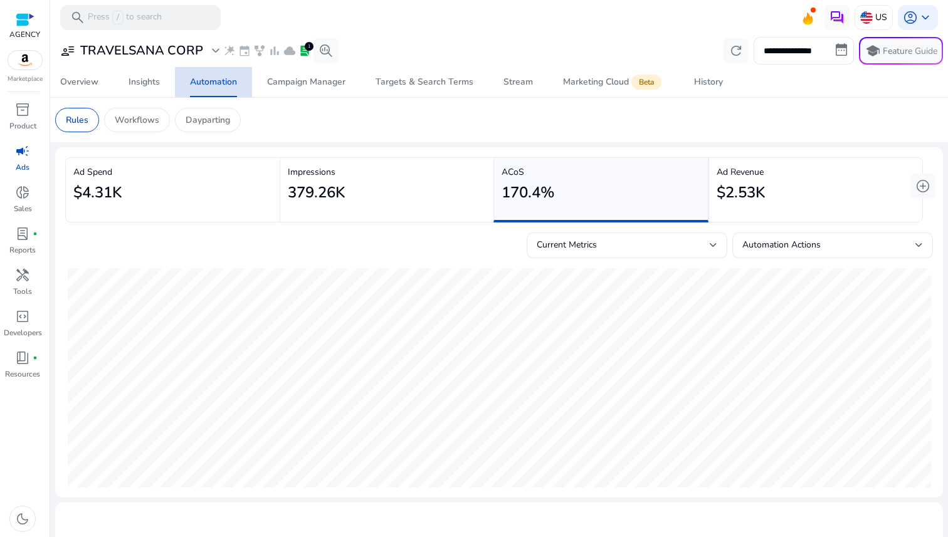
click at [216, 88] on span "Automation" at bounding box center [213, 82] width 47 height 30
click at [317, 88] on span "Campaign Manager" at bounding box center [306, 82] width 78 height 30
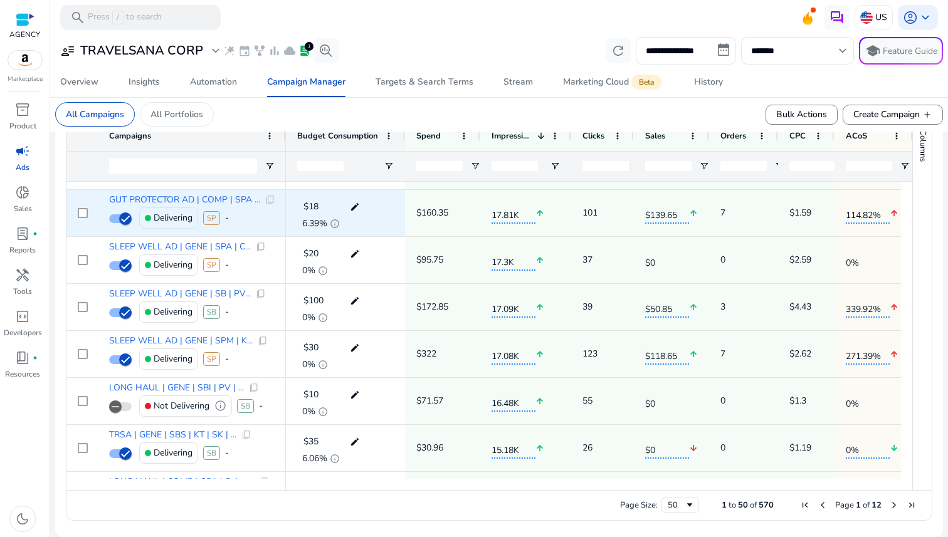
scroll to position [135, 0]
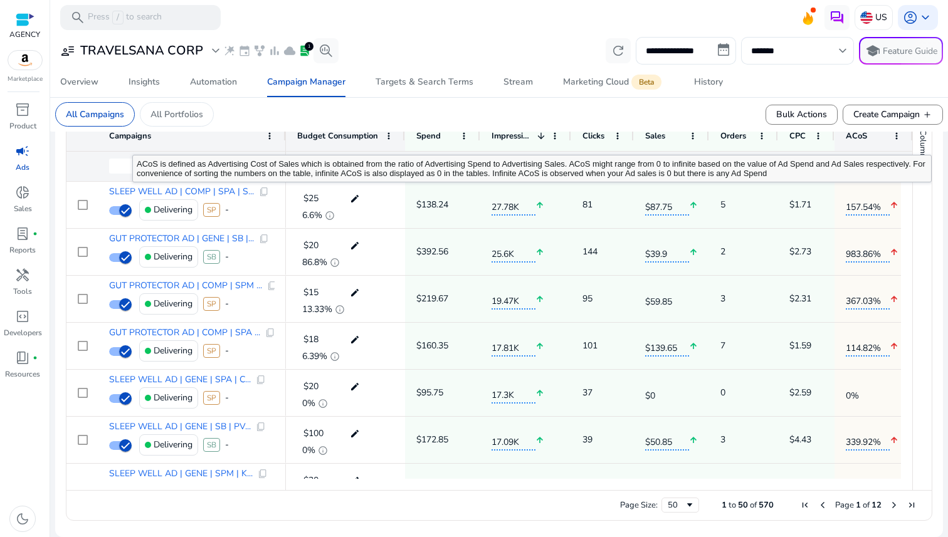
click at [877, 142] on div "ACoS" at bounding box center [867, 136] width 42 height 23
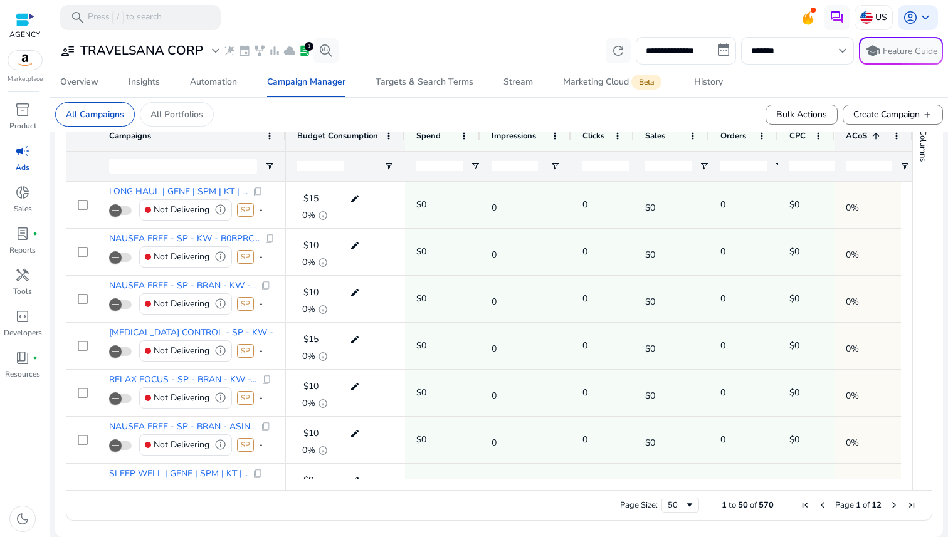
click at [878, 141] on div "ACoS 1" at bounding box center [867, 136] width 42 height 23
